Goal: Understand process/instructions: Learn about a topic

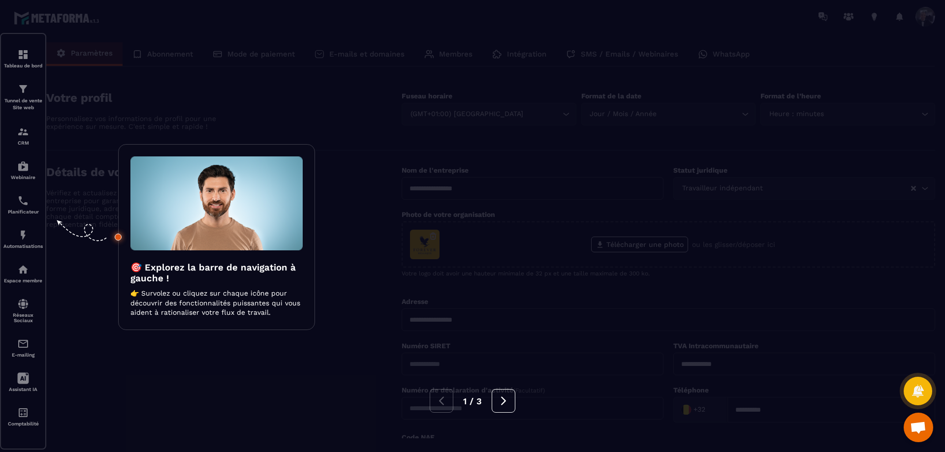
click at [464, 259] on div at bounding box center [472, 226] width 945 height 452
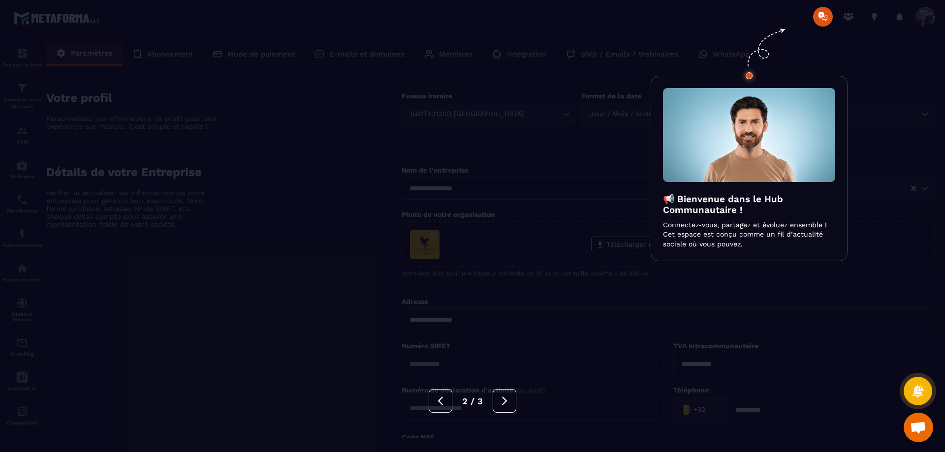
click at [600, 143] on div at bounding box center [472, 226] width 945 height 452
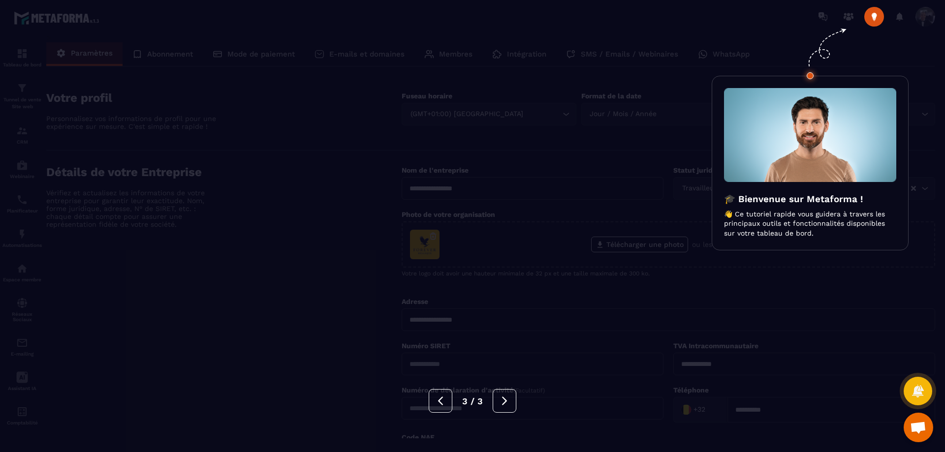
click at [640, 133] on div at bounding box center [472, 226] width 945 height 452
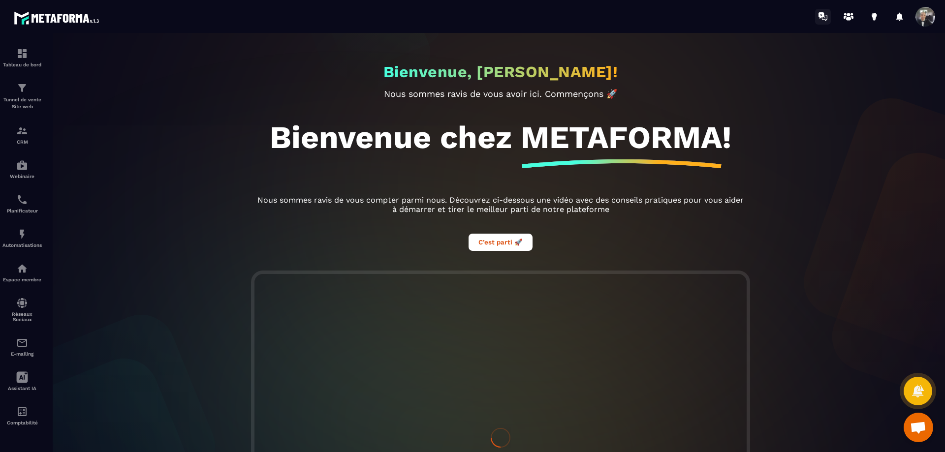
click at [826, 18] on icon at bounding box center [823, 17] width 16 height 16
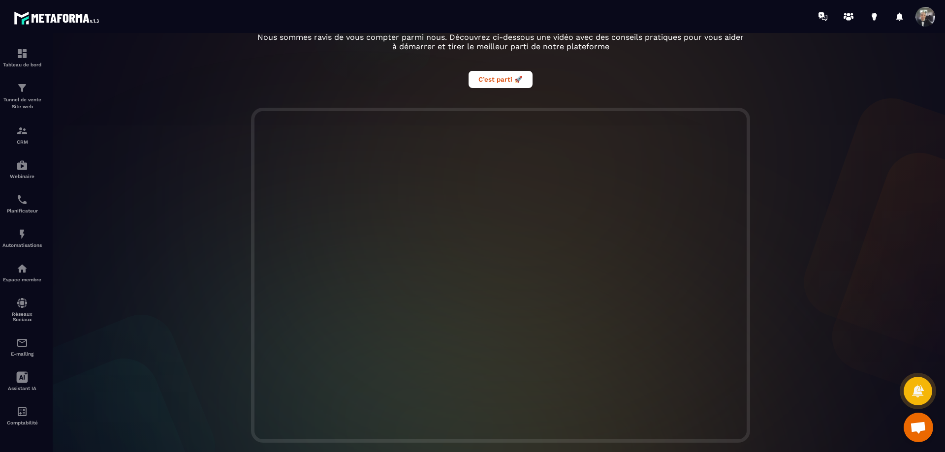
scroll to position [181, 0]
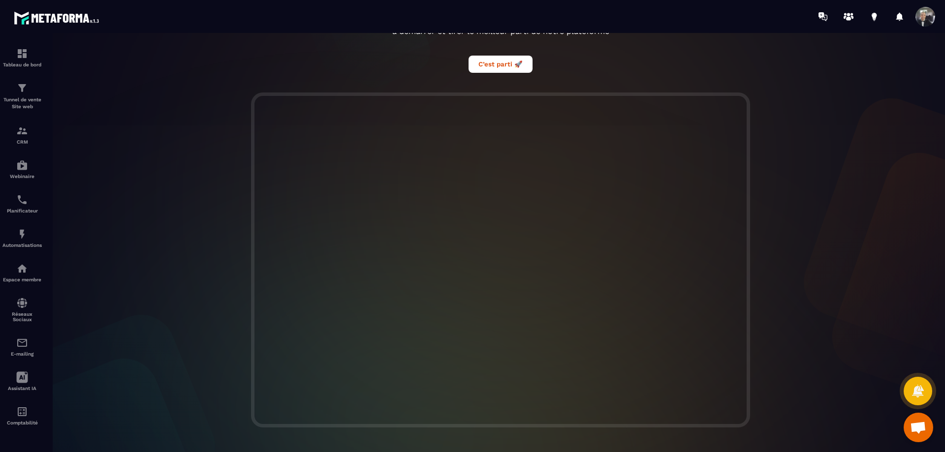
click at [809, 144] on div at bounding box center [500, 260] width 908 height 335
click at [796, 130] on div at bounding box center [500, 260] width 908 height 335
click at [850, 15] on icon at bounding box center [848, 17] width 16 height 16
click at [873, 17] on icon at bounding box center [873, 15] width 5 height 6
click at [874, 13] on icon at bounding box center [873, 15] width 5 height 6
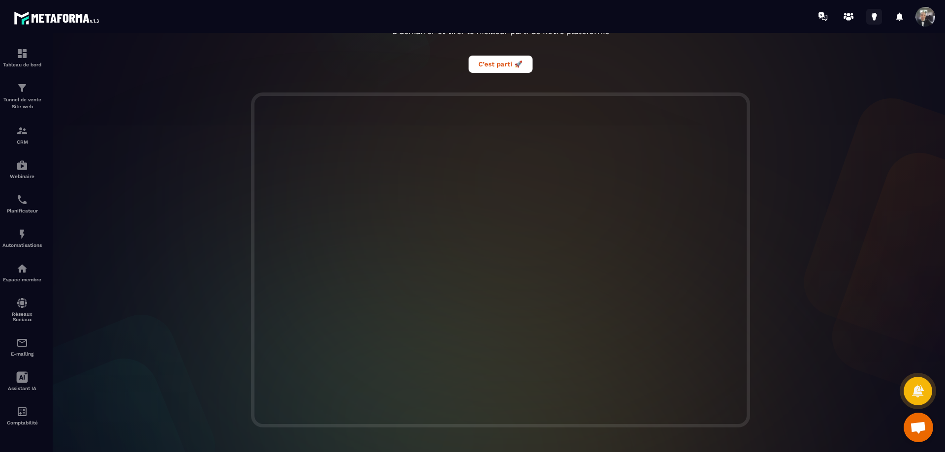
click at [873, 18] on icon at bounding box center [873, 15] width 5 height 6
click at [903, 18] on icon at bounding box center [900, 17] width 16 height 16
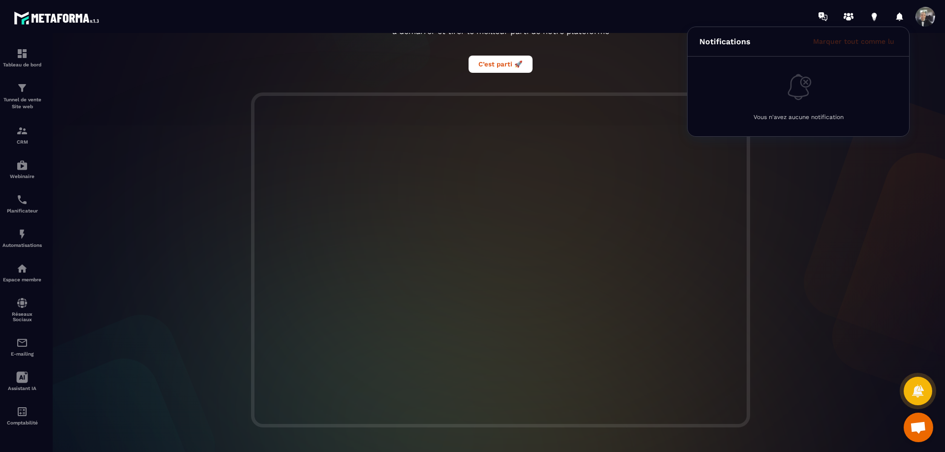
click at [897, 17] on div "Notifications Marquer tout comme lu Vous n'avez aucune notification" at bounding box center [900, 17] width 20 height 20
click at [875, 16] on icon at bounding box center [873, 15] width 5 height 6
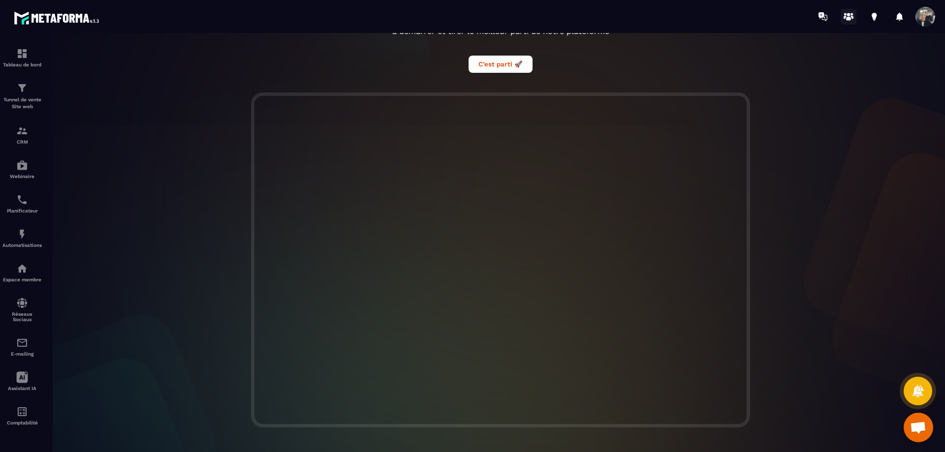
click at [846, 19] on icon at bounding box center [848, 19] width 5 height 4
click at [822, 19] on icon at bounding box center [824, 18] width 5 height 6
click at [876, 14] on icon at bounding box center [873, 15] width 5 height 6
click at [851, 16] on icon at bounding box center [851, 17] width 3 height 3
click at [511, 68] on button "C’est parti 🚀" at bounding box center [500, 64] width 64 height 17
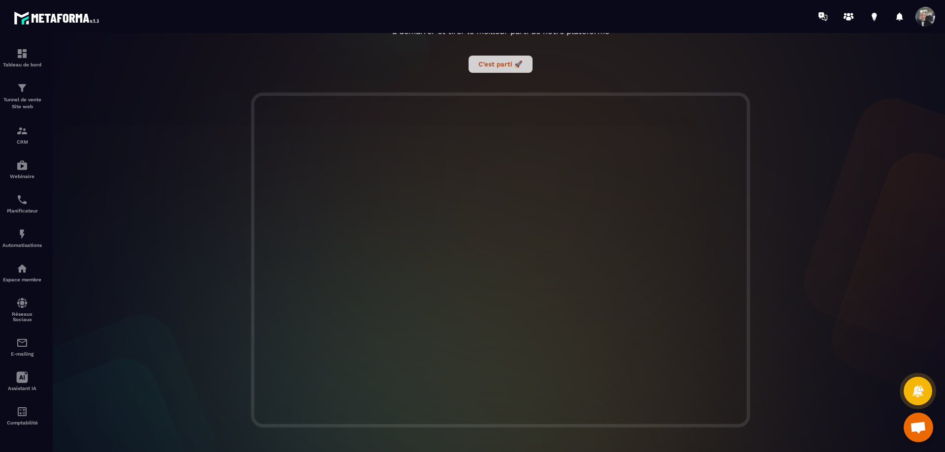
click at [492, 71] on button "C’est parti 🚀" at bounding box center [500, 64] width 64 height 17
click at [498, 57] on button "C’est parti 🚀" at bounding box center [500, 64] width 64 height 17
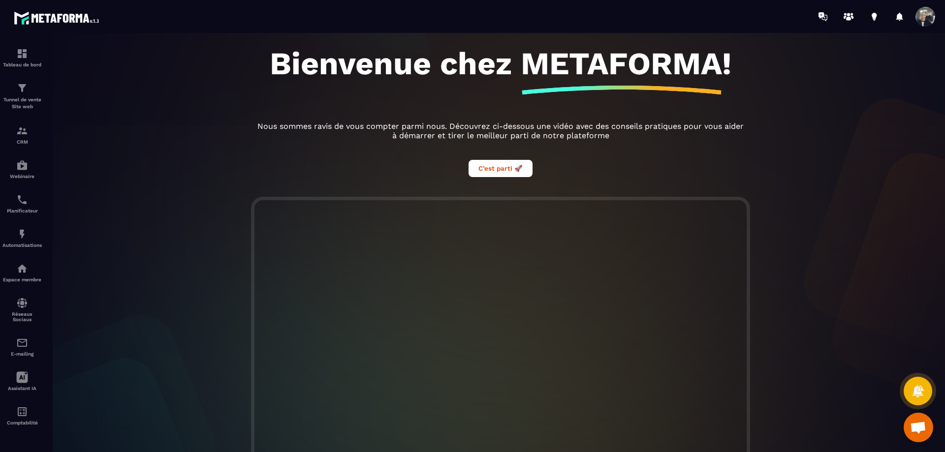
scroll to position [0, 0]
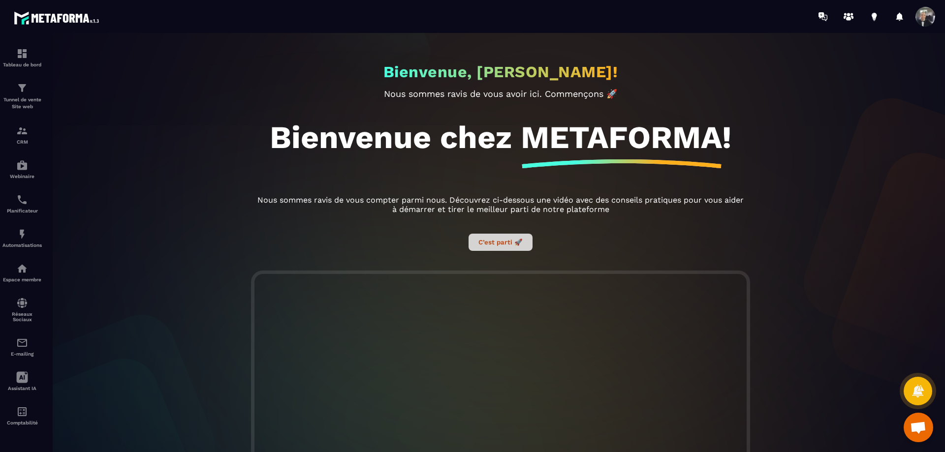
click at [497, 241] on button "C’est parti 🚀" at bounding box center [500, 242] width 64 height 17
click at [494, 248] on button "C’est parti 🚀" at bounding box center [500, 242] width 64 height 17
click at [498, 242] on button "C’est parti 🚀" at bounding box center [500, 242] width 64 height 17
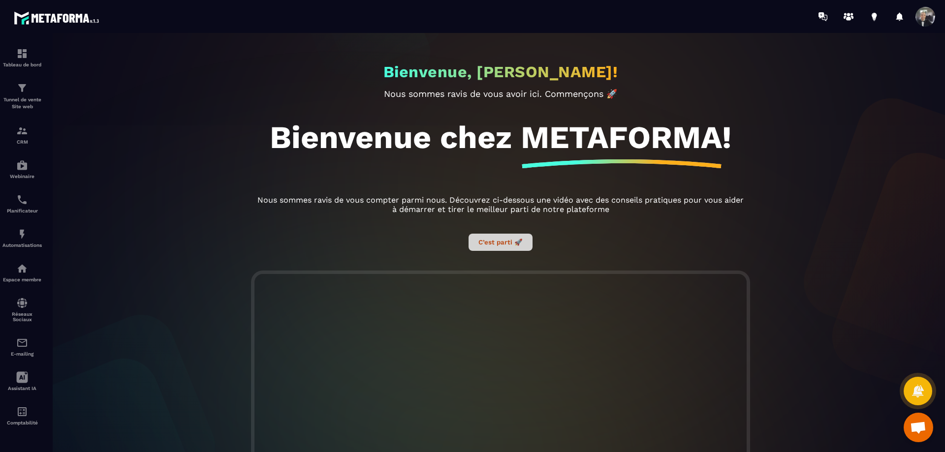
click at [503, 241] on button "C’est parti 🚀" at bounding box center [500, 242] width 64 height 17
click at [497, 241] on button "C’est parti 🚀" at bounding box center [500, 242] width 64 height 17
click at [913, 385] on icon at bounding box center [917, 391] width 14 height 14
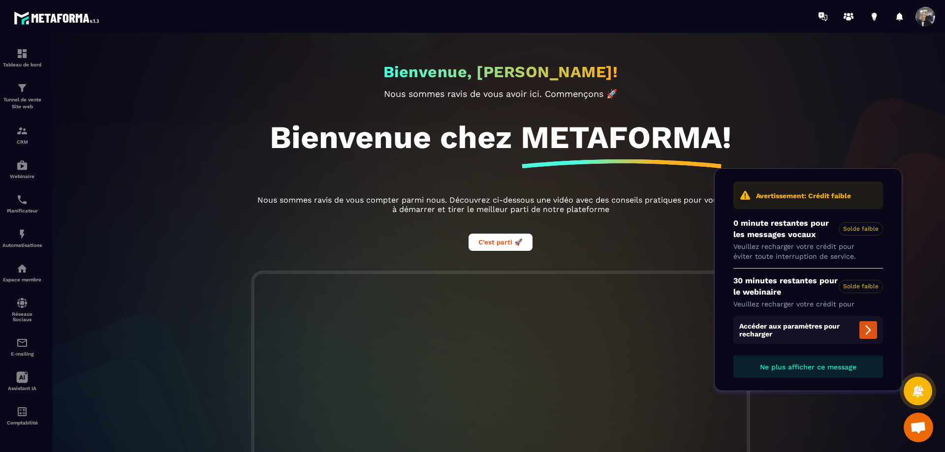
click at [870, 331] on icon at bounding box center [867, 330] width 5 height 9
